Goal: Task Accomplishment & Management: Use online tool/utility

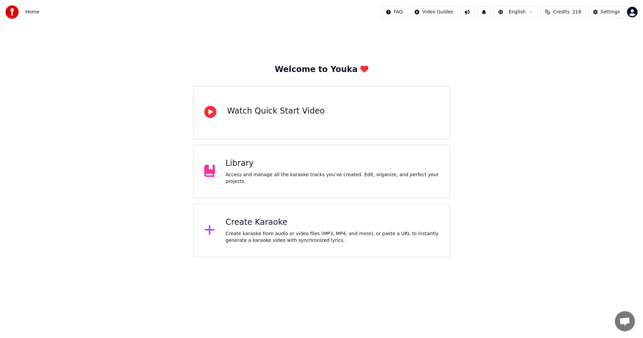
click at [569, 14] on span "Credits" at bounding box center [561, 12] width 16 height 7
click at [284, 227] on div "Create Karaoke" at bounding box center [332, 222] width 213 height 11
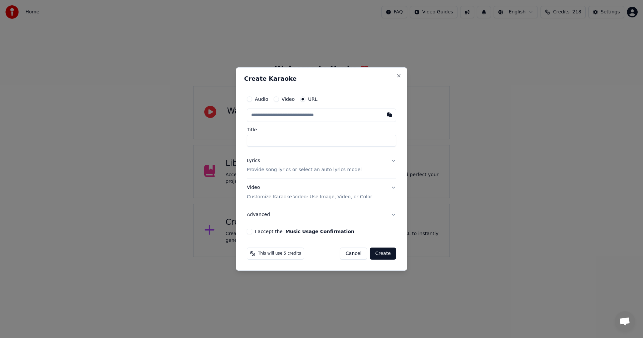
type input "**********"
click at [264, 171] on p "Provide song lyrics or select an auto lyrics model" at bounding box center [304, 170] width 115 height 7
type input "**********"
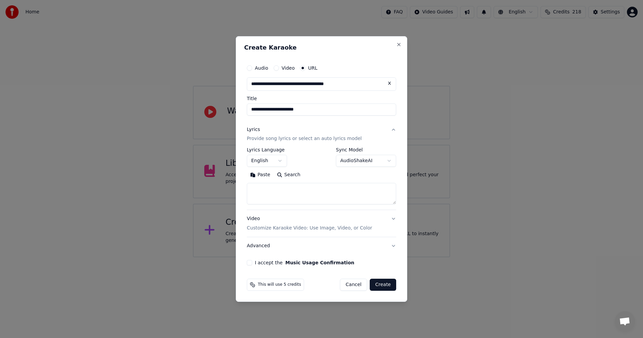
click at [297, 194] on textarea at bounding box center [321, 193] width 149 height 21
paste textarea "**********"
type textarea "**********"
click at [249, 263] on button "I accept the Music Usage Confirmation" at bounding box center [249, 262] width 5 height 5
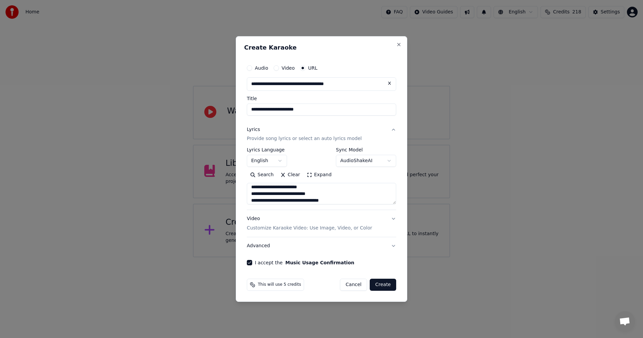
click at [387, 283] on button "Create" at bounding box center [383, 285] width 26 height 12
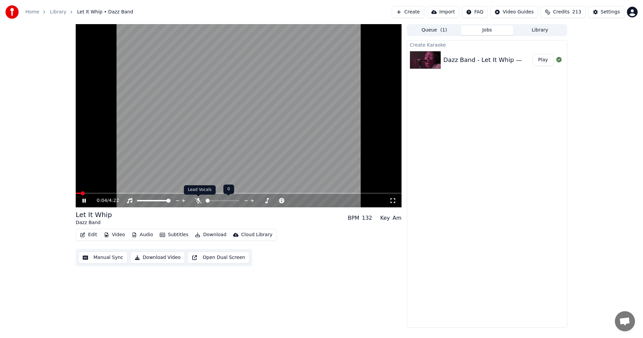
click at [199, 202] on icon at bounding box center [198, 200] width 7 height 5
click at [76, 195] on span at bounding box center [78, 193] width 4 height 4
click at [90, 233] on button "Edit" at bounding box center [88, 234] width 22 height 9
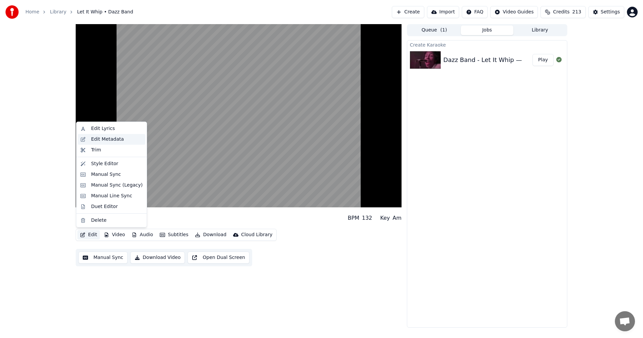
click at [124, 141] on div "Edit Metadata" at bounding box center [117, 139] width 52 height 7
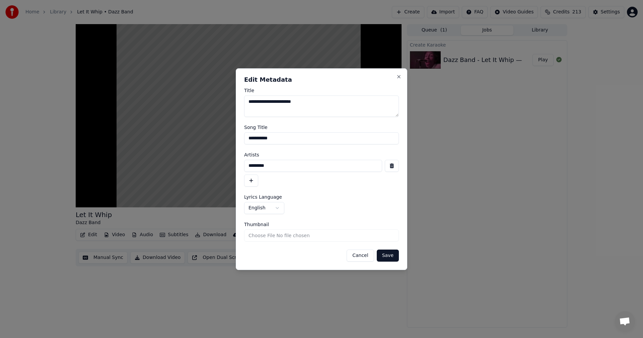
click at [362, 253] on button "Cancel" at bounding box center [360, 255] width 27 height 12
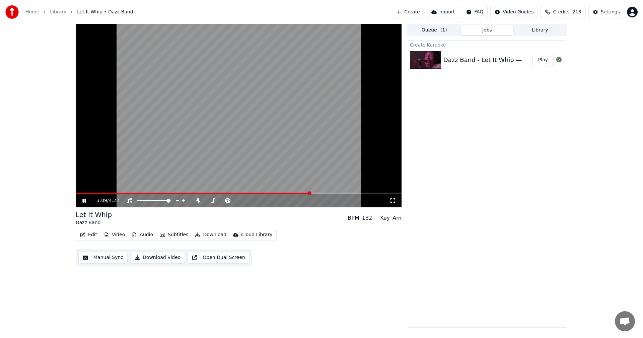
click at [311, 193] on span at bounding box center [239, 193] width 326 height 1
click at [342, 192] on video at bounding box center [239, 115] width 326 height 183
click at [355, 194] on span at bounding box center [239, 193] width 326 height 1
click at [84, 201] on icon at bounding box center [84, 200] width 4 height 5
click at [197, 193] on span at bounding box center [226, 193] width 300 height 1
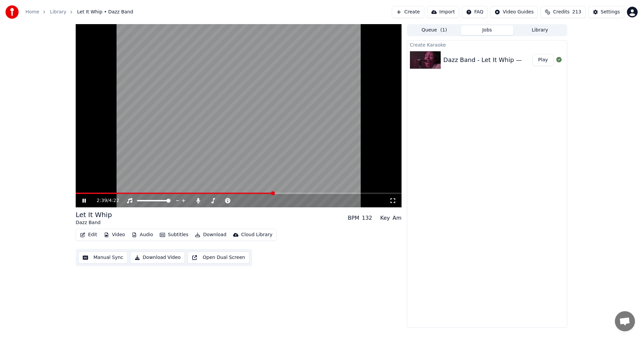
click at [273, 194] on span at bounding box center [239, 193] width 326 height 1
click at [324, 193] on span at bounding box center [239, 193] width 326 height 1
click at [580, 15] on span "213" at bounding box center [576, 12] width 9 height 7
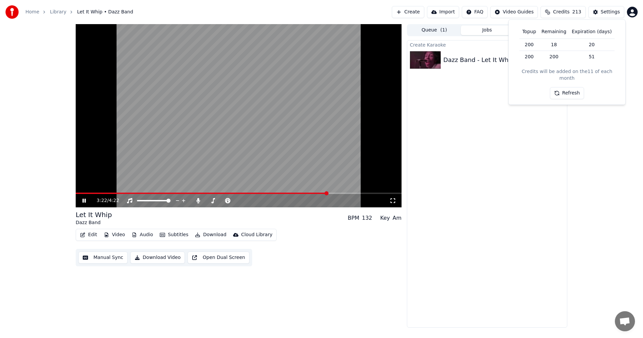
click at [569, 87] on button "Refresh" at bounding box center [567, 93] width 34 height 12
click at [347, 193] on span at bounding box center [239, 193] width 326 height 1
click at [374, 194] on span at bounding box center [239, 193] width 326 height 1
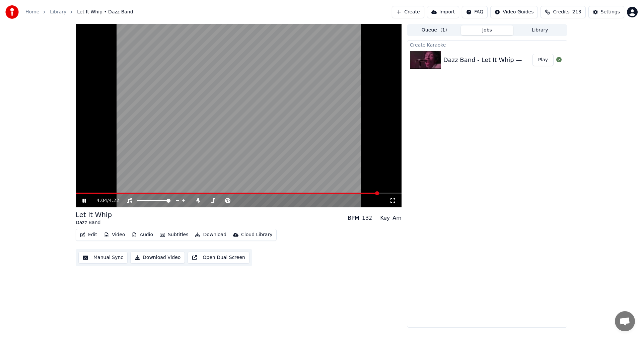
click at [388, 193] on span at bounding box center [239, 193] width 326 height 1
click at [415, 8] on button "Create" at bounding box center [408, 12] width 32 height 12
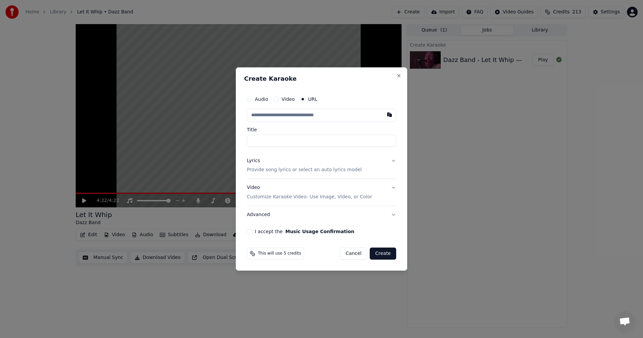
type input "**********"
click at [275, 200] on p "Customize Karaoke Video: Use Image, Video, or Color" at bounding box center [309, 197] width 125 height 7
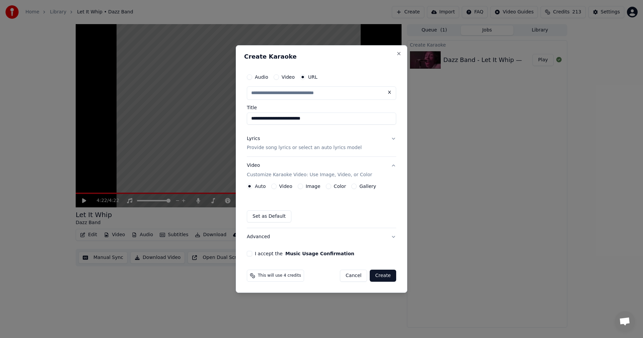
type input "**********"
click at [278, 149] on p "Provide song lyrics or select an auto lyrics model" at bounding box center [304, 148] width 115 height 7
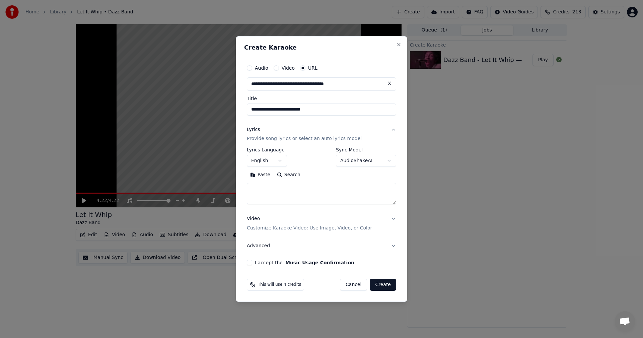
click at [312, 187] on textarea at bounding box center [321, 193] width 149 height 21
paste textarea "**********"
type textarea "**********"
click at [250, 264] on button "I accept the Music Usage Confirmation" at bounding box center [249, 262] width 5 height 5
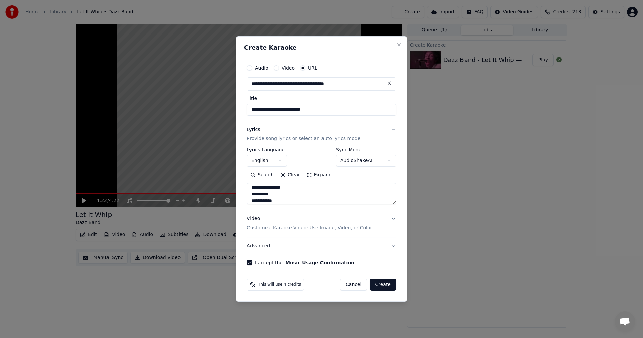
click at [387, 285] on button "Create" at bounding box center [383, 285] width 26 height 12
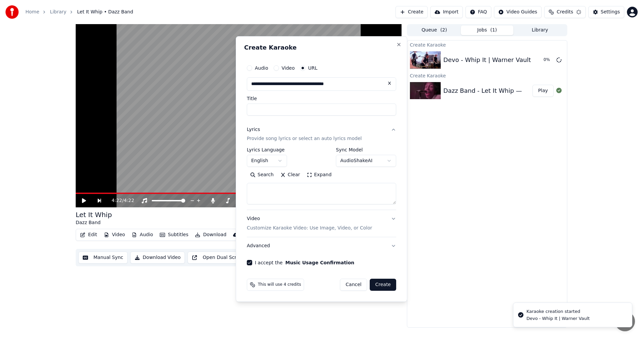
select select
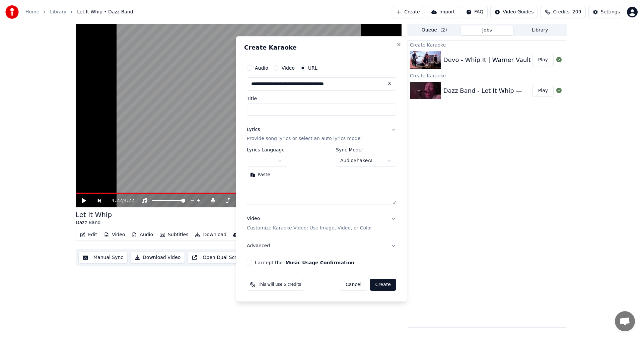
scroll to position [0, 0]
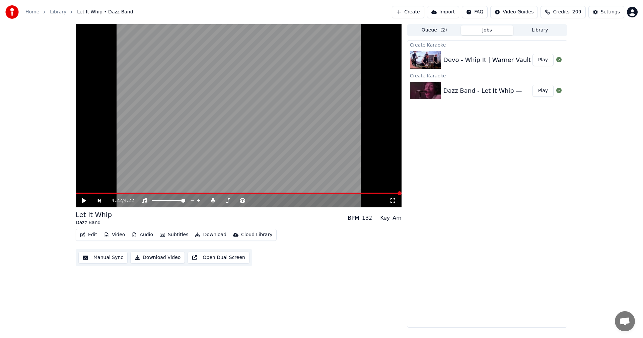
click at [424, 12] on button "Create" at bounding box center [408, 12] width 32 height 12
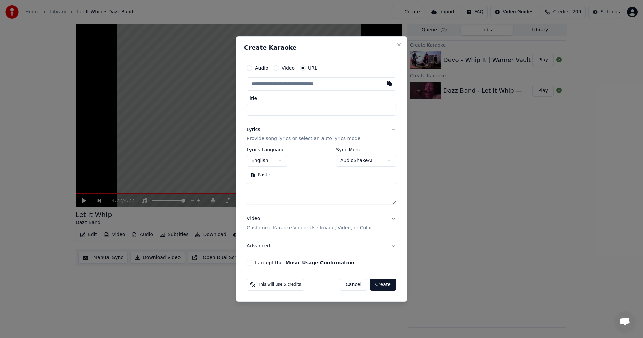
type input "**********"
click at [289, 190] on textarea at bounding box center [321, 193] width 149 height 21
paste textarea "**********"
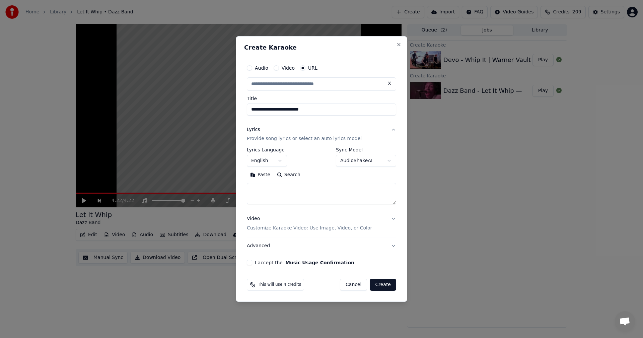
type input "**********"
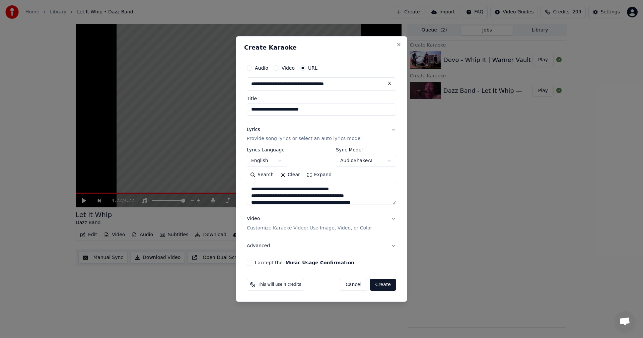
scroll to position [283, 0]
type textarea "**********"
click at [252, 264] on button "I accept the Music Usage Confirmation" at bounding box center [249, 262] width 5 height 5
click at [391, 286] on button "Create" at bounding box center [383, 285] width 26 height 12
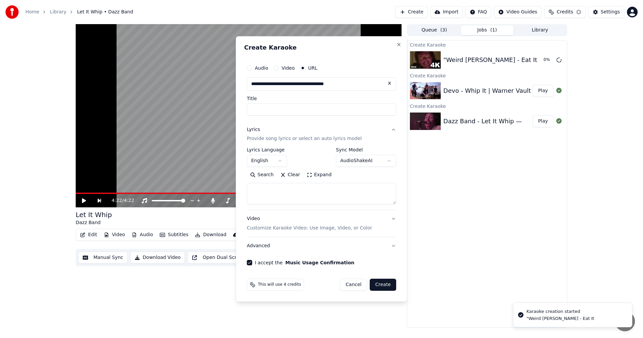
scroll to position [0, 0]
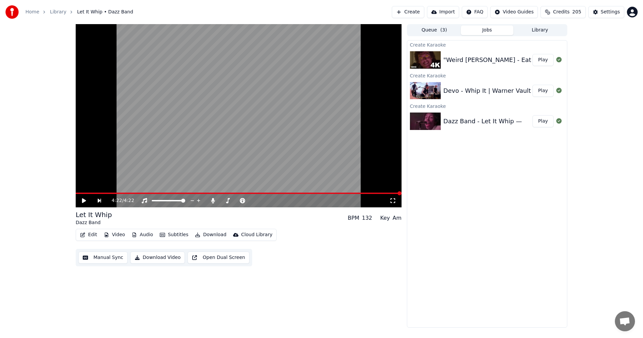
click at [417, 13] on button "Create" at bounding box center [408, 12] width 32 height 12
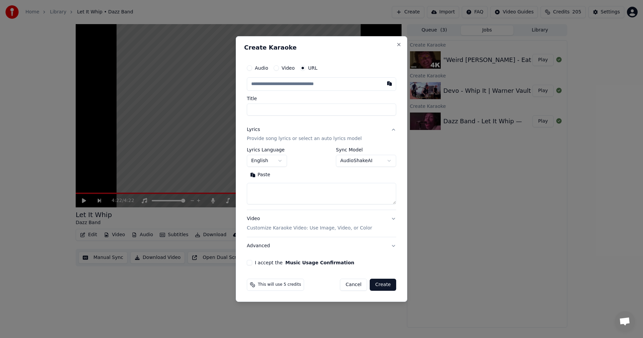
type input "**********"
click at [287, 191] on textarea at bounding box center [321, 193] width 149 height 21
paste textarea "**********"
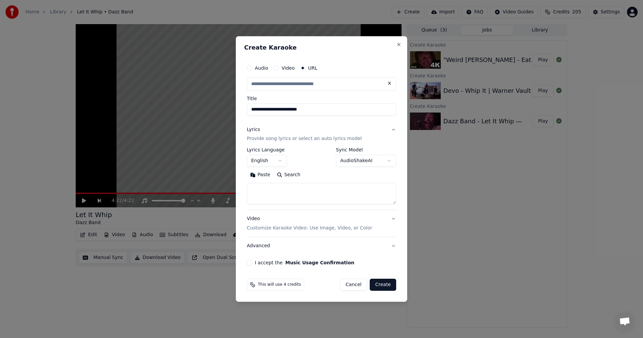
type textarea "**********"
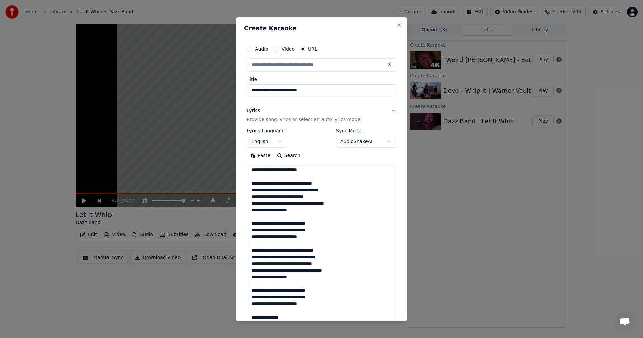
type input "**********"
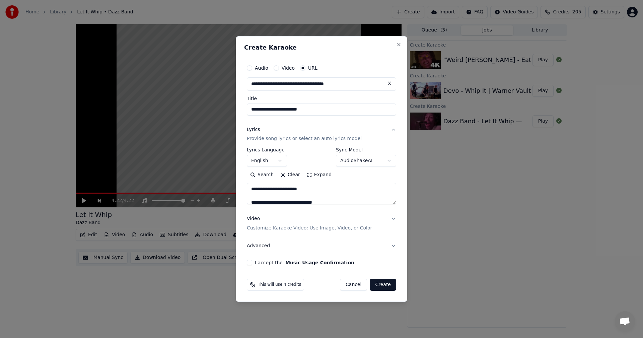
scroll to position [243, 0]
type textarea "**********"
click at [248, 265] on button "I accept the Music Usage Confirmation" at bounding box center [249, 262] width 5 height 5
click at [386, 284] on button "Create" at bounding box center [383, 285] width 26 height 12
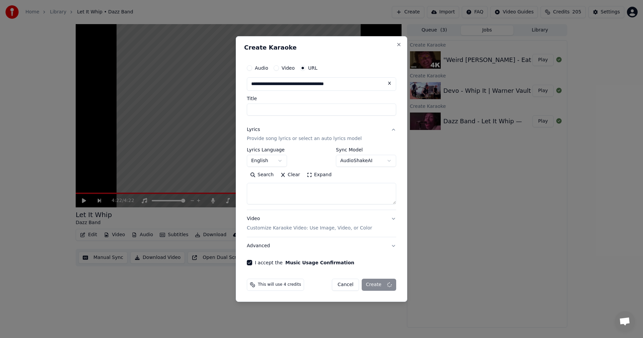
select select
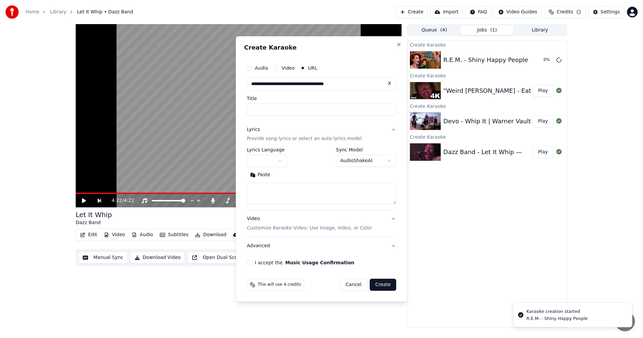
scroll to position [0, 0]
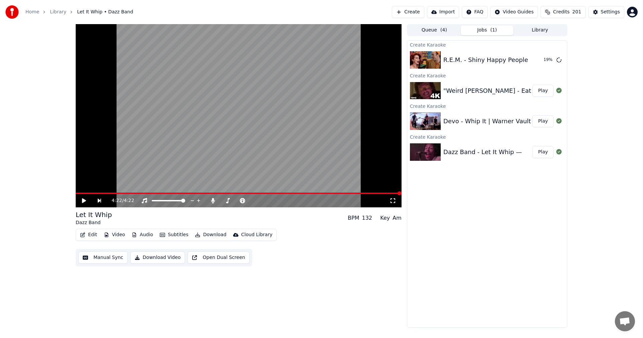
click at [535, 95] on button "Play" at bounding box center [542, 91] width 21 height 12
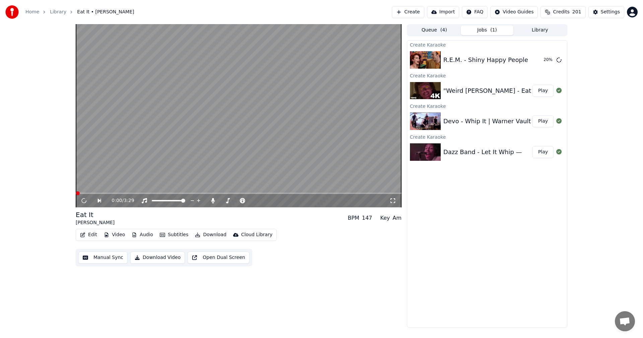
click at [548, 91] on button "Play" at bounding box center [542, 91] width 21 height 12
click at [543, 93] on button "Play" at bounding box center [542, 91] width 21 height 12
click at [391, 201] on icon at bounding box center [392, 200] width 7 height 5
click at [214, 200] on icon at bounding box center [213, 200] width 4 height 5
click at [214, 200] on icon at bounding box center [213, 200] width 7 height 5
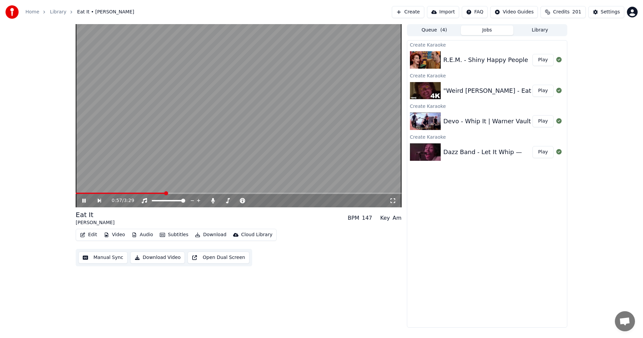
click at [395, 199] on icon at bounding box center [392, 200] width 7 height 5
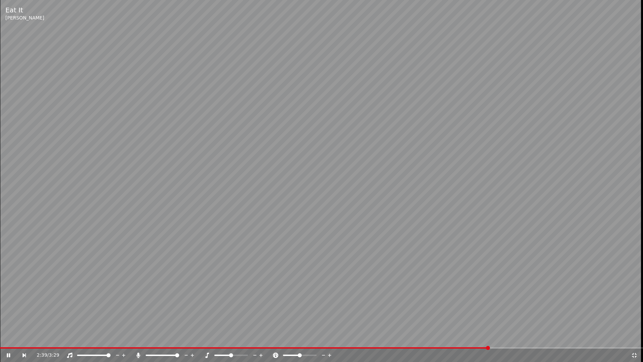
click at [494, 338] on span at bounding box center [321, 347] width 643 height 1
click at [507, 338] on span at bounding box center [321, 347] width 643 height 1
click at [518, 338] on span at bounding box center [321, 347] width 643 height 1
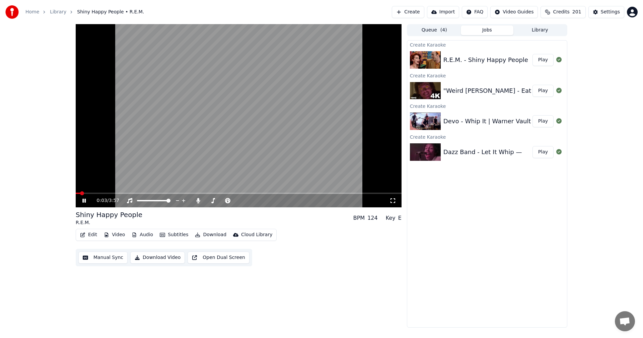
click at [545, 60] on button "Play" at bounding box center [542, 60] width 21 height 12
click at [391, 201] on icon at bounding box center [392, 200] width 7 height 5
drag, startPoint x: 199, startPoint y: 199, endPoint x: 289, endPoint y: 207, distance: 90.2
click at [199, 199] on icon at bounding box center [198, 200] width 7 height 5
click at [395, 201] on icon at bounding box center [392, 200] width 7 height 5
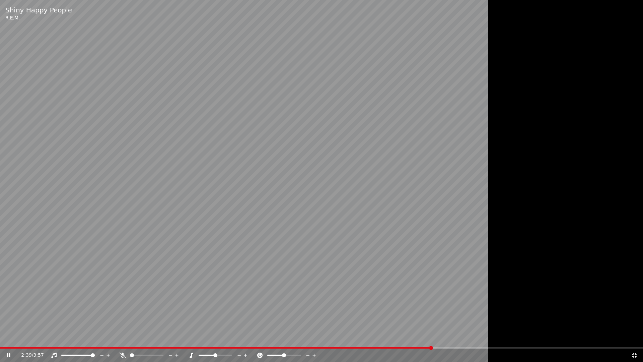
click at [439, 338] on video at bounding box center [321, 181] width 643 height 362
click at [453, 338] on div "2:39 / 3:57" at bounding box center [321, 354] width 643 height 13
click at [10, 338] on icon at bounding box center [13, 354] width 16 height 5
click at [449, 338] on span at bounding box center [321, 347] width 643 height 1
click at [443, 338] on div "2:47 / 3:57" at bounding box center [321, 354] width 643 height 13
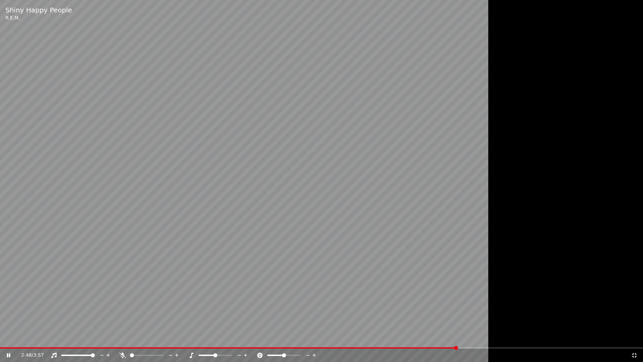
click at [443, 338] on span at bounding box center [228, 347] width 457 height 1
click at [596, 338] on span at bounding box center [321, 347] width 643 height 1
click at [616, 338] on span at bounding box center [321, 347] width 643 height 1
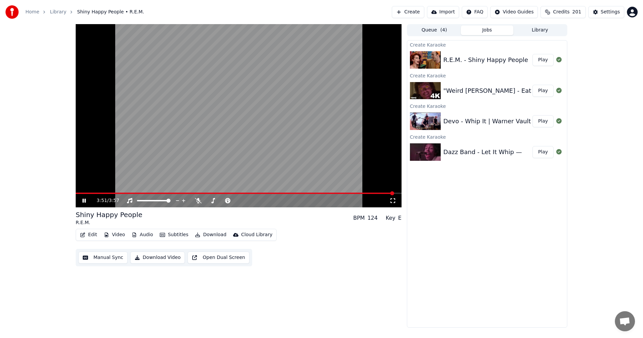
click at [84, 200] on icon at bounding box center [89, 200] width 16 height 5
click at [534, 153] on button "Play" at bounding box center [542, 152] width 21 height 12
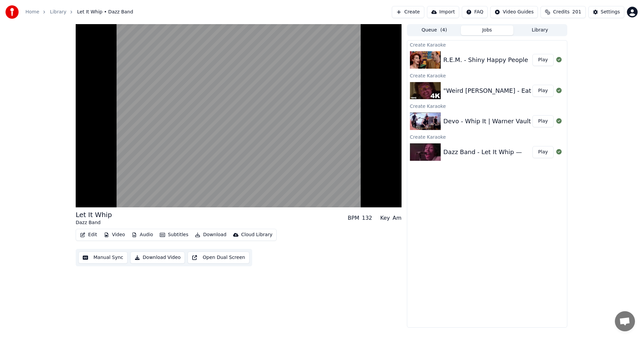
click at [579, 11] on span "201" at bounding box center [576, 12] width 9 height 7
click at [570, 90] on button "Refresh" at bounding box center [567, 93] width 34 height 12
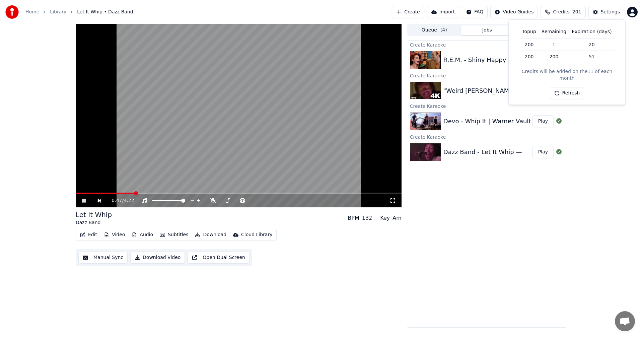
drag, startPoint x: 82, startPoint y: 199, endPoint x: 383, endPoint y: 176, distance: 302.5
click at [82, 199] on icon at bounding box center [88, 200] width 15 height 5
click at [568, 12] on span "Credits" at bounding box center [561, 12] width 16 height 7
click at [562, 87] on button "Refresh" at bounding box center [567, 93] width 34 height 12
